Goal: Information Seeking & Learning: Find specific fact

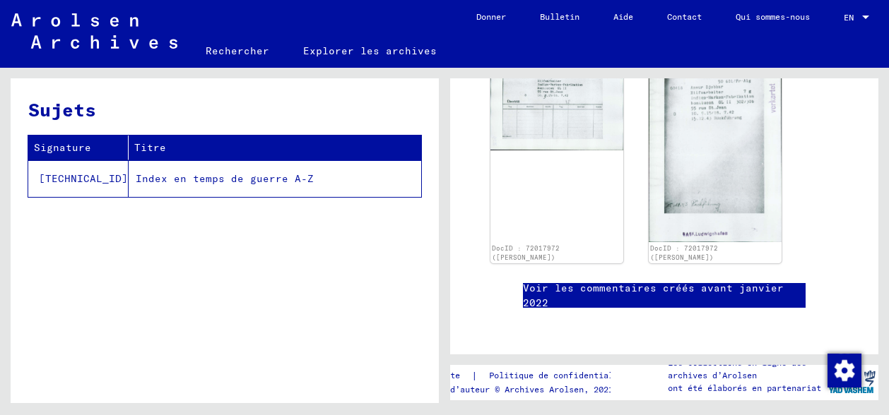
scroll to position [529, 0]
click at [603, 281] on link "Voir les commentaires créés avant janvier 2022" at bounding box center [664, 296] width 283 height 30
click at [251, 53] on link "Rechercher" at bounding box center [237, 51] width 97 height 34
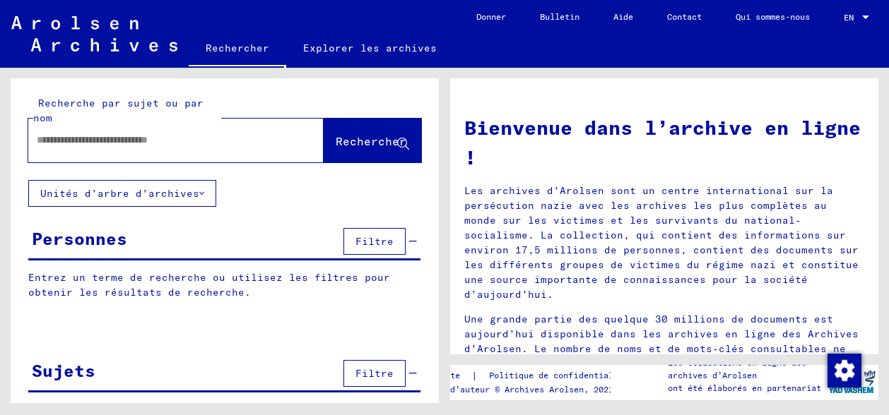
click at [123, 149] on div at bounding box center [154, 140] width 253 height 32
click at [126, 143] on input "text" at bounding box center [159, 140] width 244 height 15
click at [357, 141] on span "Rechercher" at bounding box center [371, 141] width 71 height 14
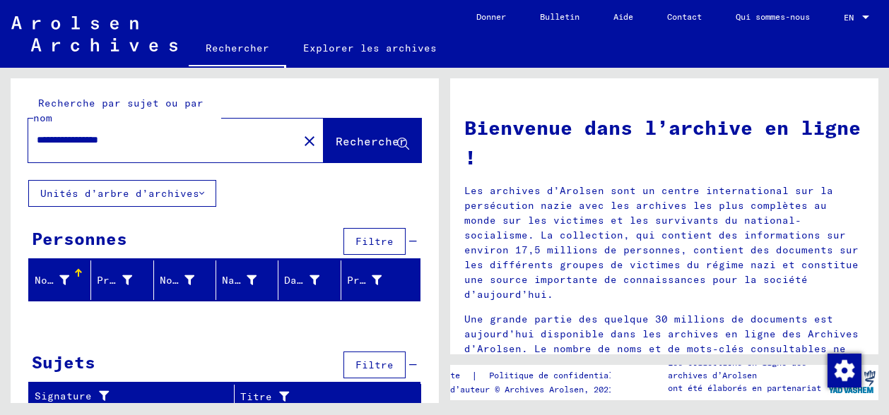
click at [47, 141] on input "**********" at bounding box center [159, 140] width 244 height 15
type input "**********"
click at [341, 144] on span "Rechercher" at bounding box center [371, 141] width 71 height 14
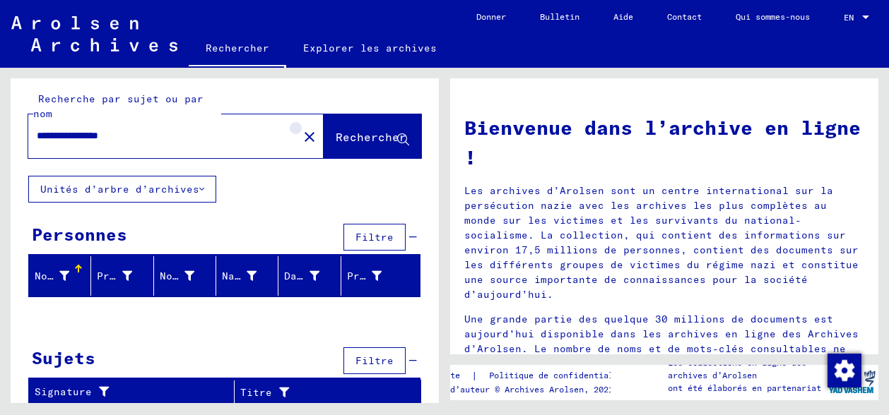
click at [301, 135] on mat-icon "close" at bounding box center [309, 137] width 17 height 17
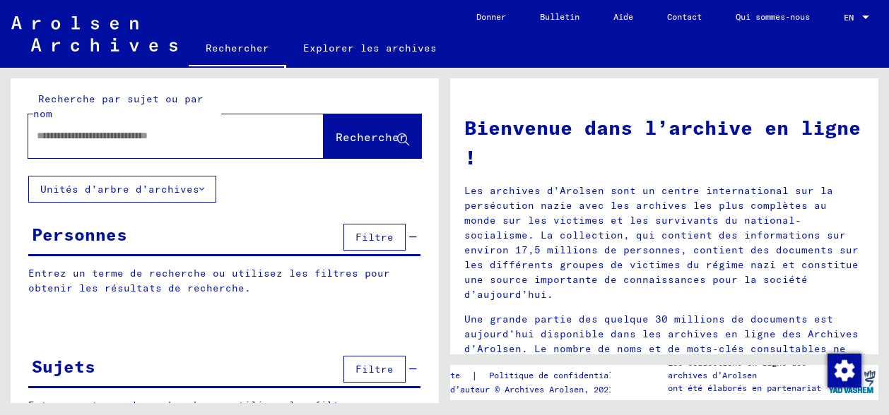
click at [189, 134] on input "text" at bounding box center [159, 136] width 244 height 15
type input "*****"
click at [350, 133] on span "Rechercher" at bounding box center [371, 137] width 71 height 14
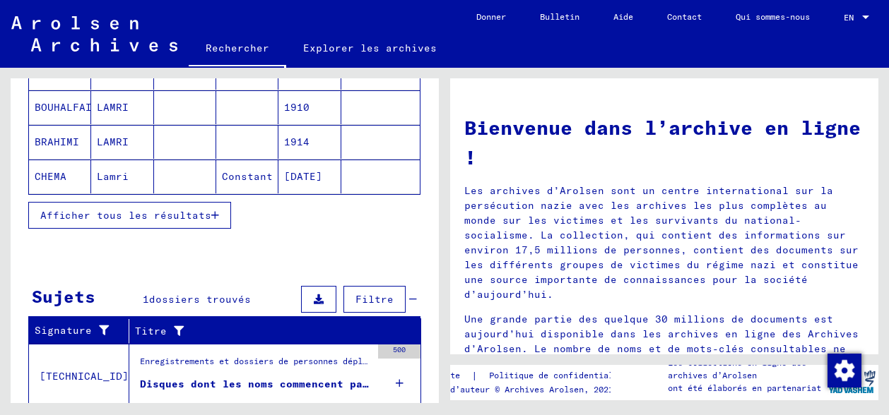
scroll to position [322, 0]
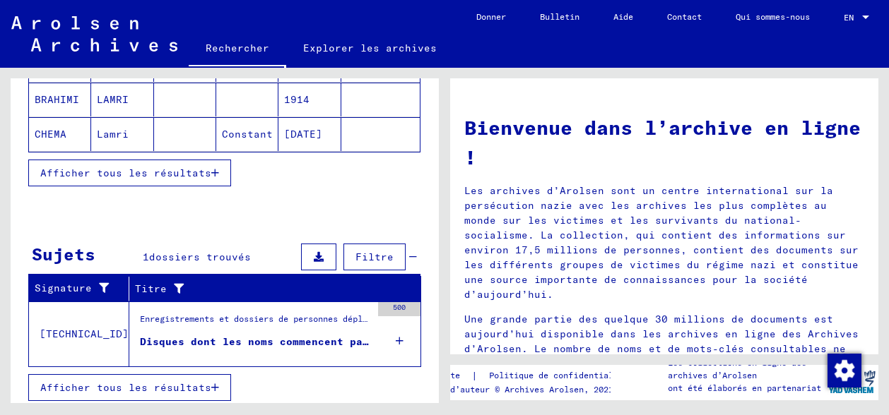
click at [165, 383] on span "Afficher tous les résultats" at bounding box center [125, 387] width 171 height 13
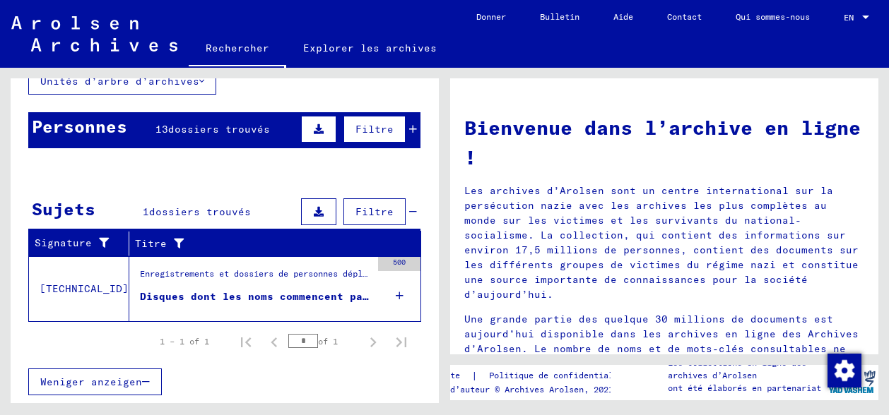
scroll to position [109, 0]
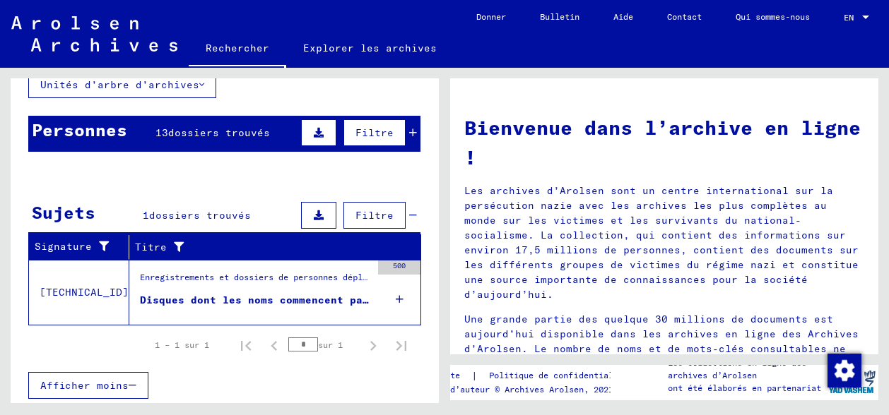
click at [88, 375] on button "Afficher moins" at bounding box center [88, 385] width 120 height 27
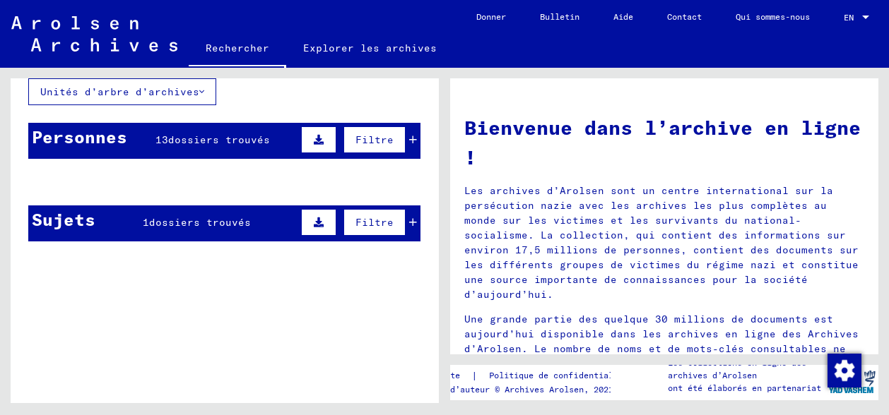
scroll to position [97, 0]
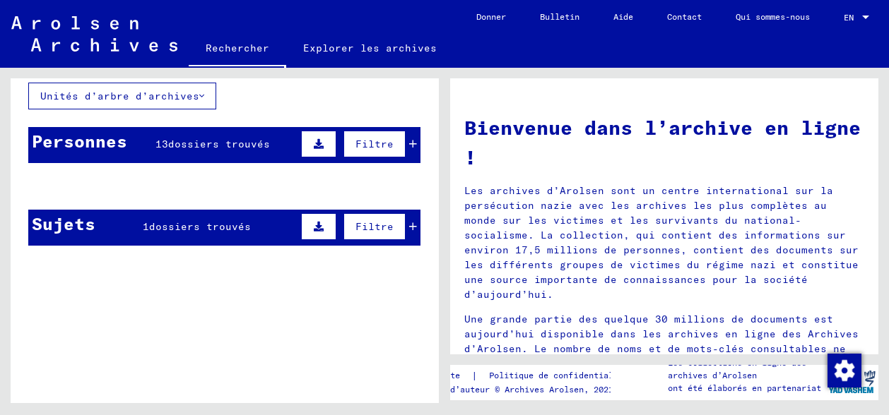
click at [229, 139] on span "dossiers trouvés" at bounding box center [219, 144] width 102 height 13
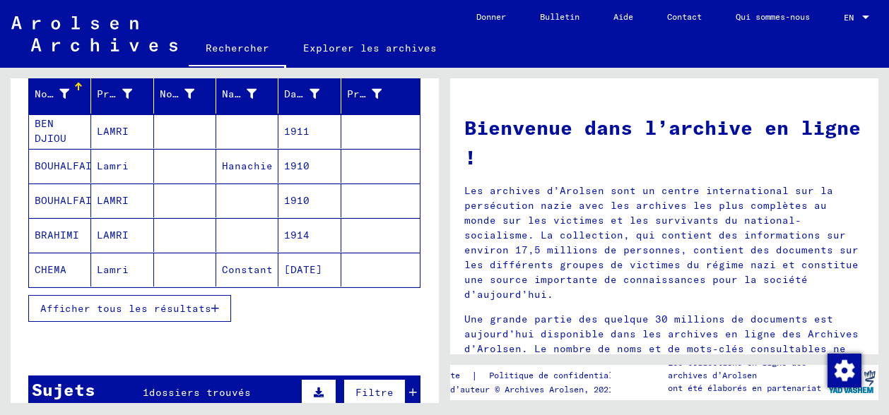
scroll to position [186, 0]
click at [128, 97] on font "Prénom" at bounding box center [116, 94] width 38 height 13
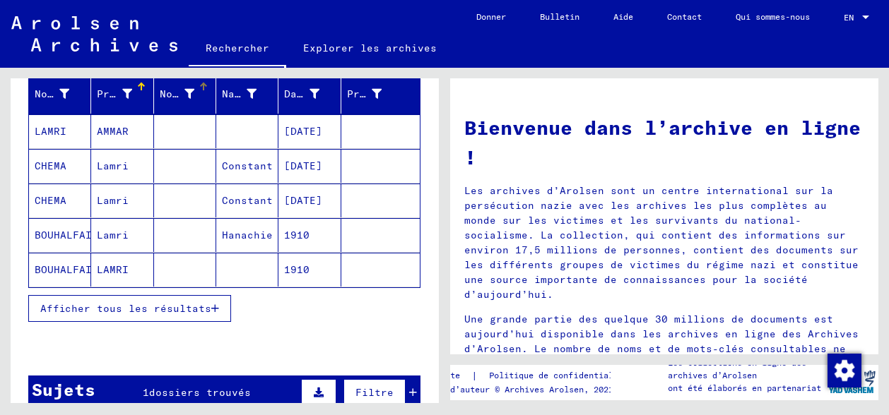
click at [165, 95] on font "Nom de jeune fille" at bounding box center [217, 94] width 114 height 13
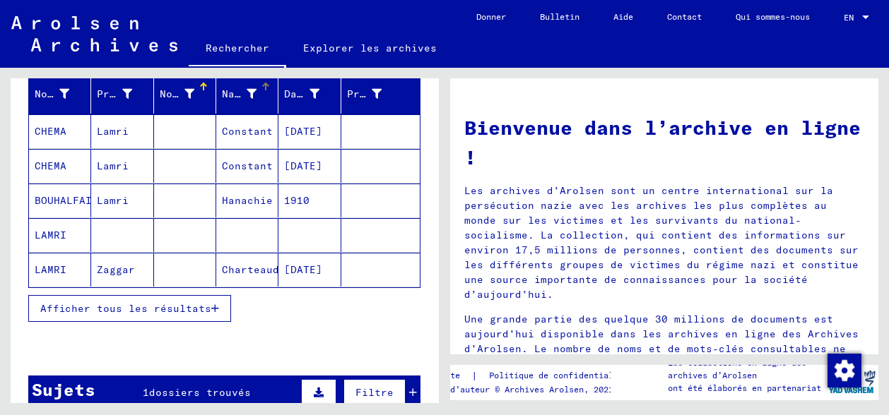
click at [258, 80] on mat-header-cell "Naissance" at bounding box center [247, 94] width 62 height 40
click at [131, 276] on mat-cell at bounding box center [122, 270] width 62 height 34
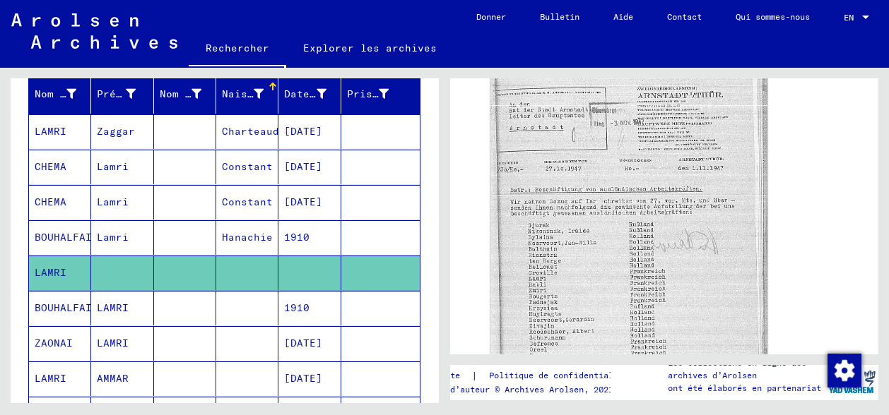
scroll to position [518, 0]
click at [131, 369] on mat-cell "AMMAR" at bounding box center [122, 379] width 62 height 35
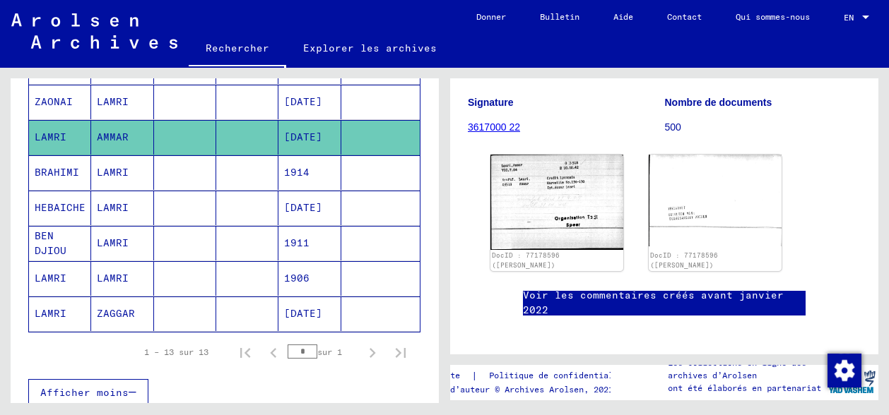
scroll to position [427, 0]
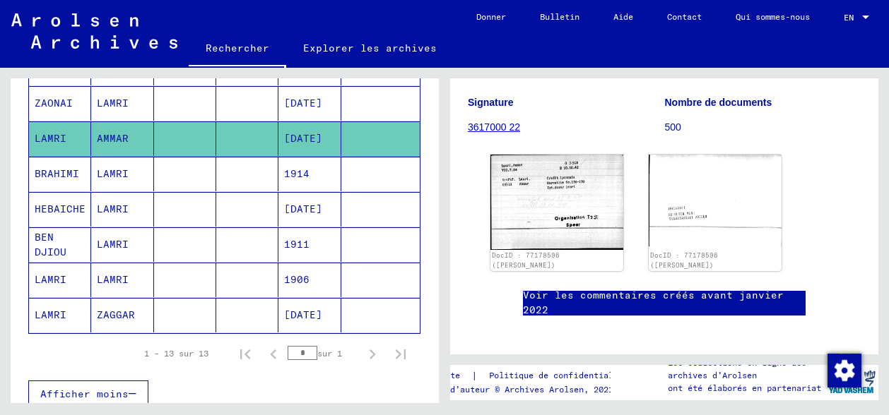
drag, startPoint x: 287, startPoint y: 346, endPoint x: 334, endPoint y: 345, distance: 47.3
click at [334, 347] on div "* sur 1" at bounding box center [323, 353] width 71 height 13
click at [334, 348] on font "sur 1" at bounding box center [329, 353] width 25 height 11
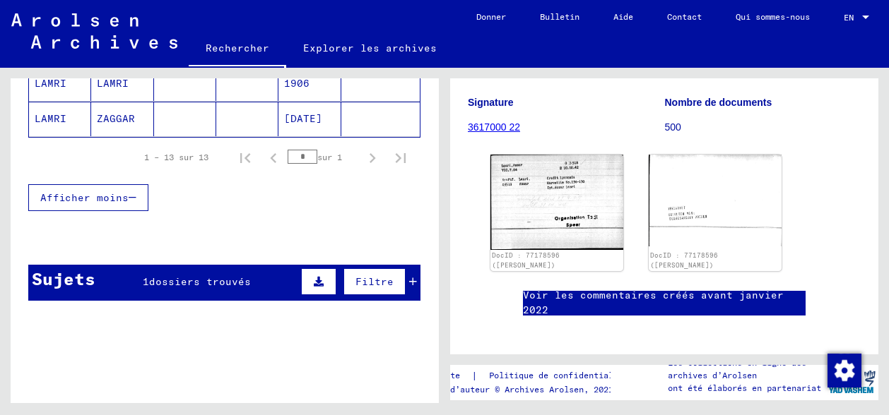
scroll to position [671, 0]
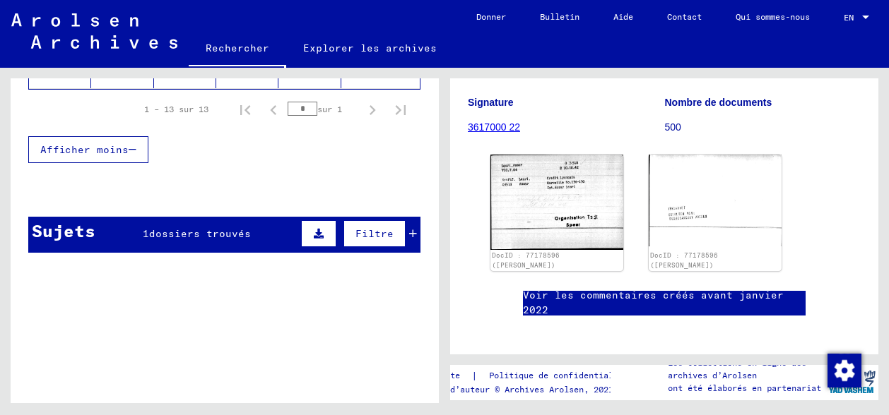
click at [164, 217] on div "Sujets 1 dossiers trouvés Filtre" at bounding box center [224, 235] width 392 height 36
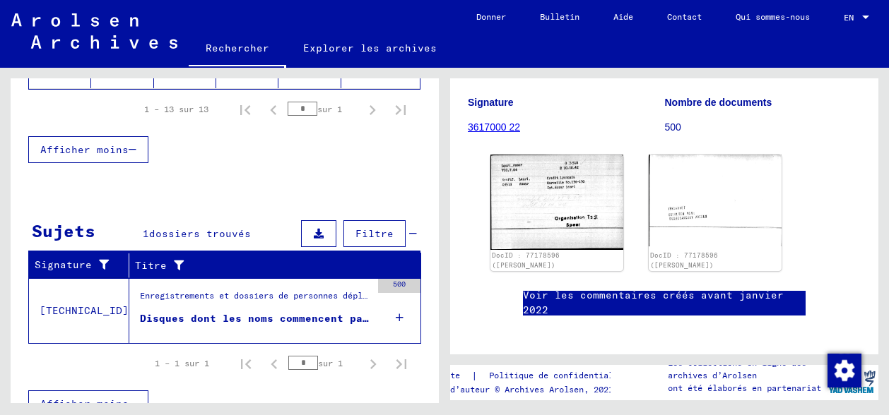
scroll to position [682, 0]
